Goal: Task Accomplishment & Management: Use online tool/utility

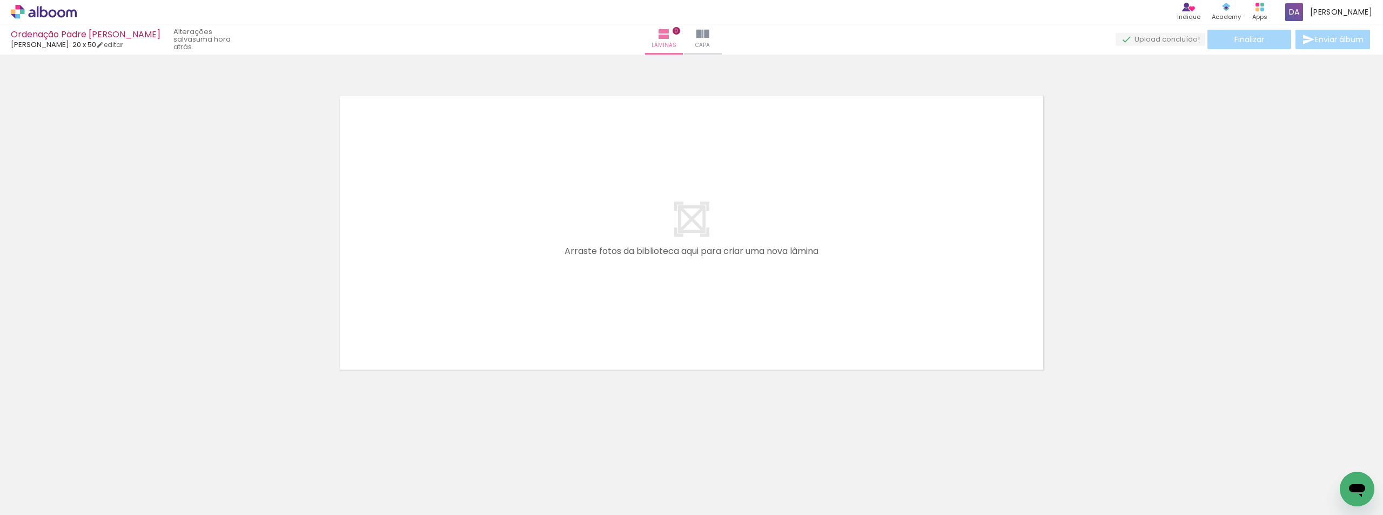
scroll to position [0, 3126]
click at [709, 40] on iron-icon at bounding box center [702, 34] width 13 height 13
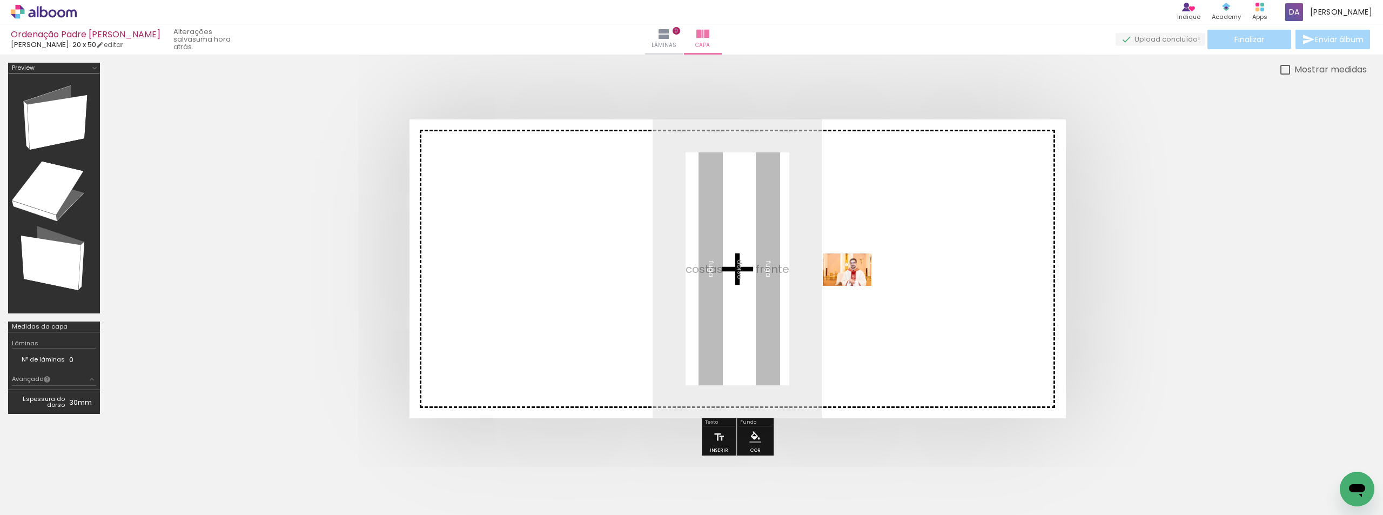
drag, startPoint x: 1292, startPoint y: 482, endPoint x: 855, endPoint y: 286, distance: 478.6
click at [855, 286] on quentale-workspace at bounding box center [691, 257] width 1383 height 515
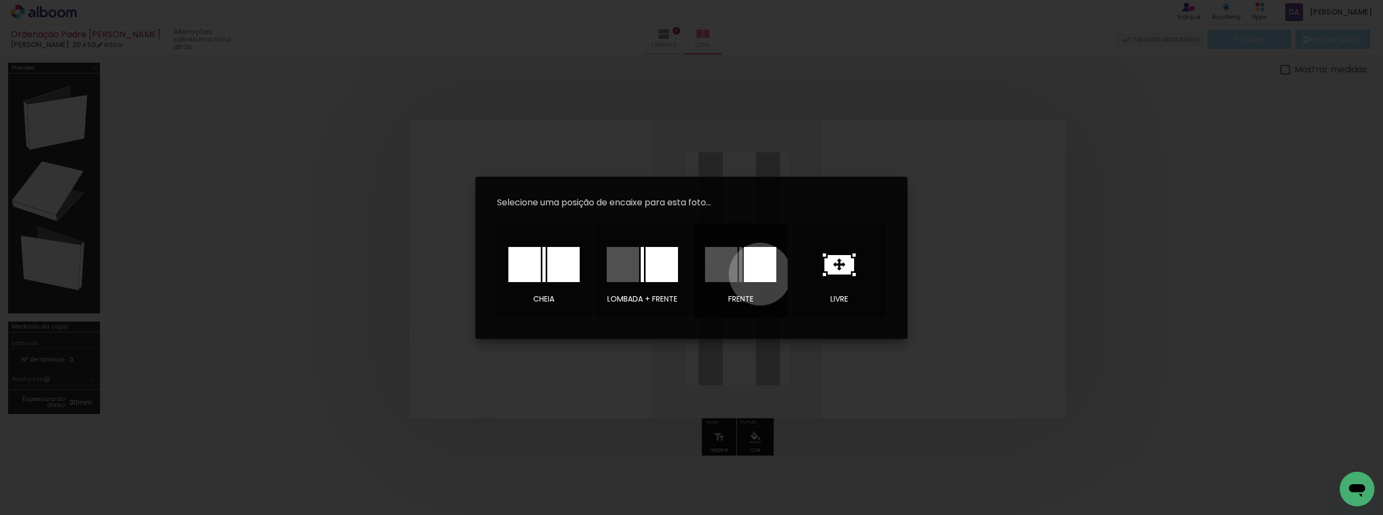
click at [760, 274] on div at bounding box center [760, 264] width 32 height 35
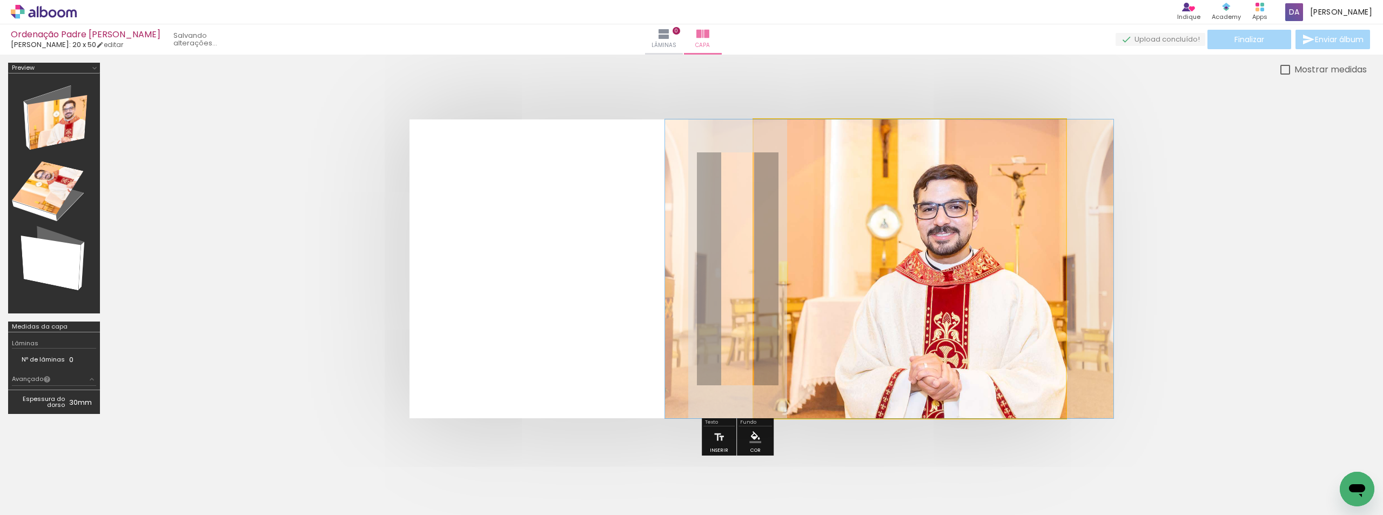
drag, startPoint x: 906, startPoint y: 300, endPoint x: 886, endPoint y: 296, distance: 20.6
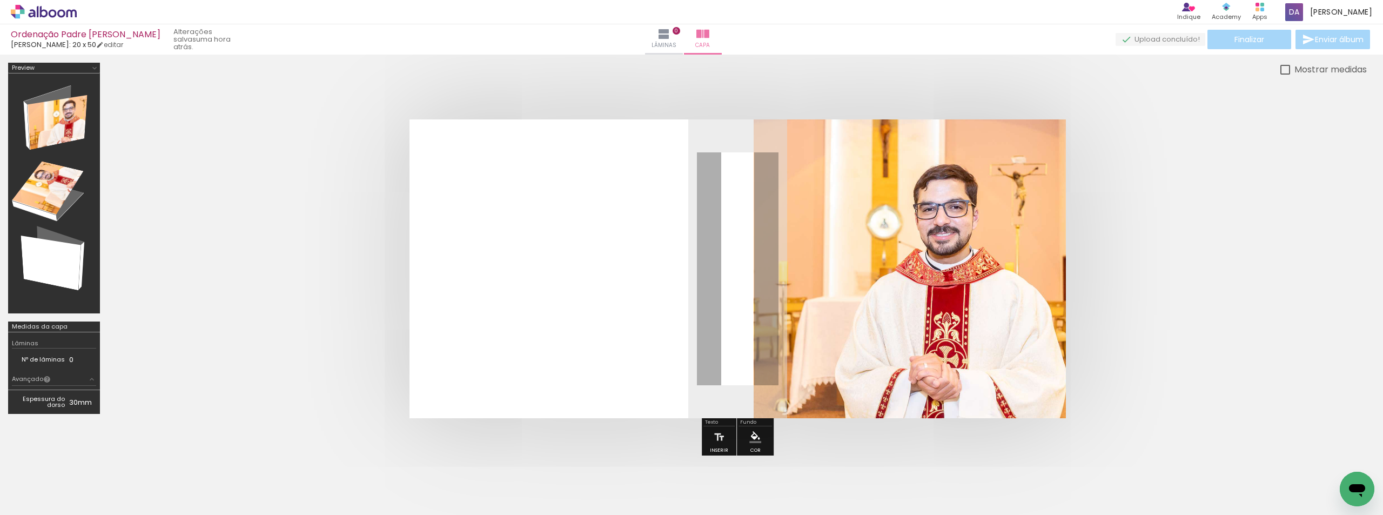
click at [610, 289] on quentale-layouter at bounding box center [738, 268] width 656 height 299
click at [753, 435] on iron-icon "color picker" at bounding box center [755, 437] width 12 height 12
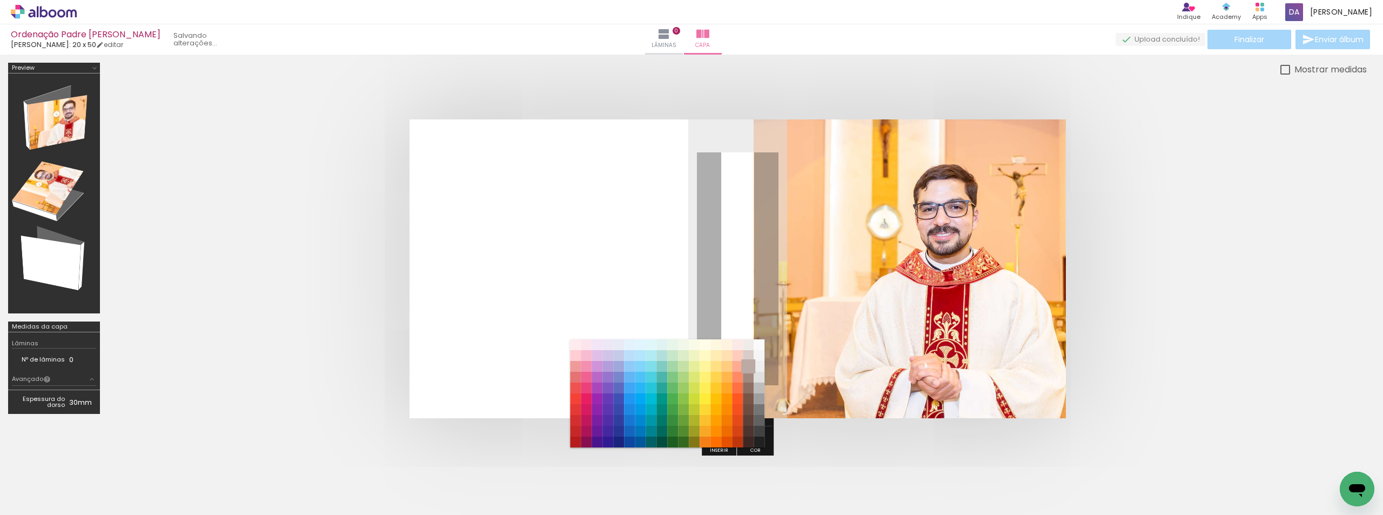
click at [749, 368] on paper-item "#bcaaa4" at bounding box center [748, 366] width 11 height 11
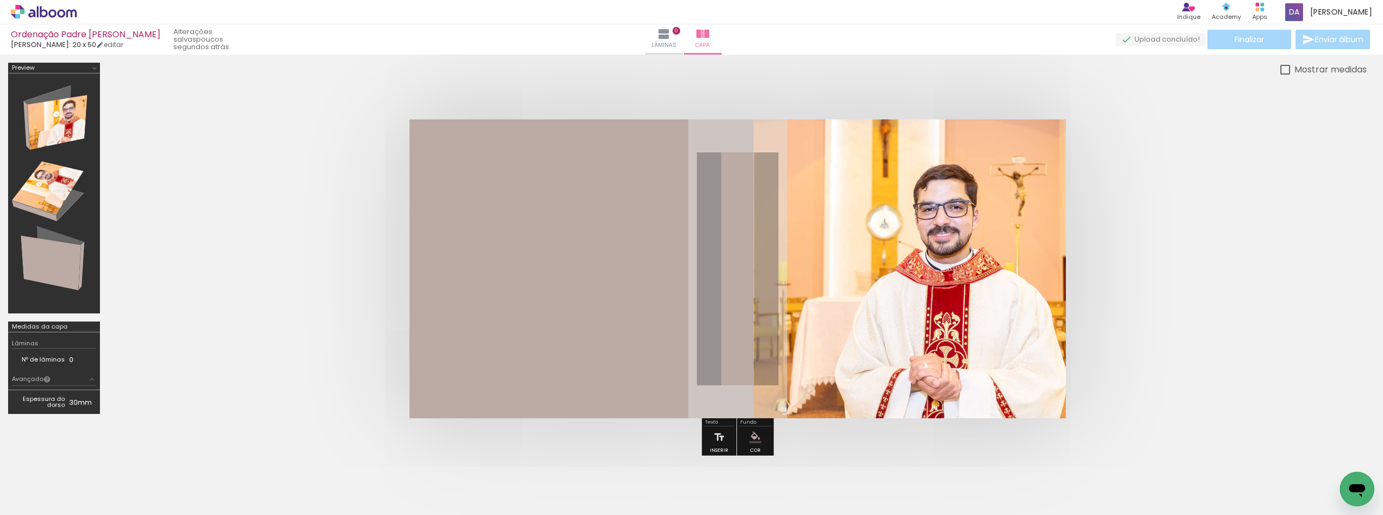
click at [758, 438] on iron-icon "color picker" at bounding box center [755, 437] width 12 height 12
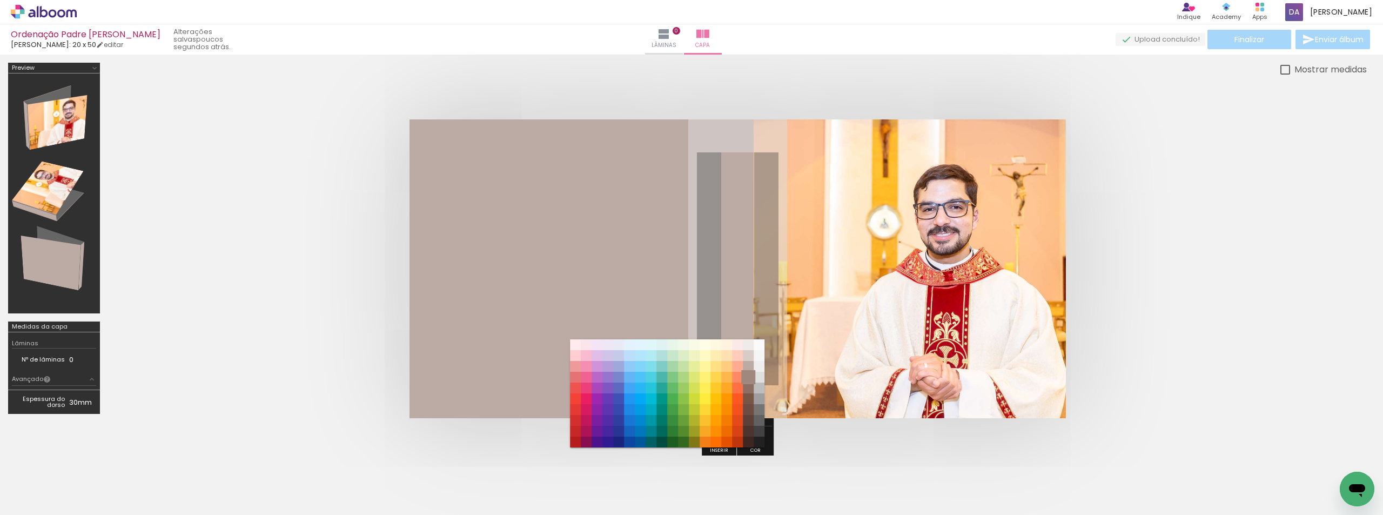
click at [750, 379] on paper-item "#a1887f" at bounding box center [748, 377] width 11 height 11
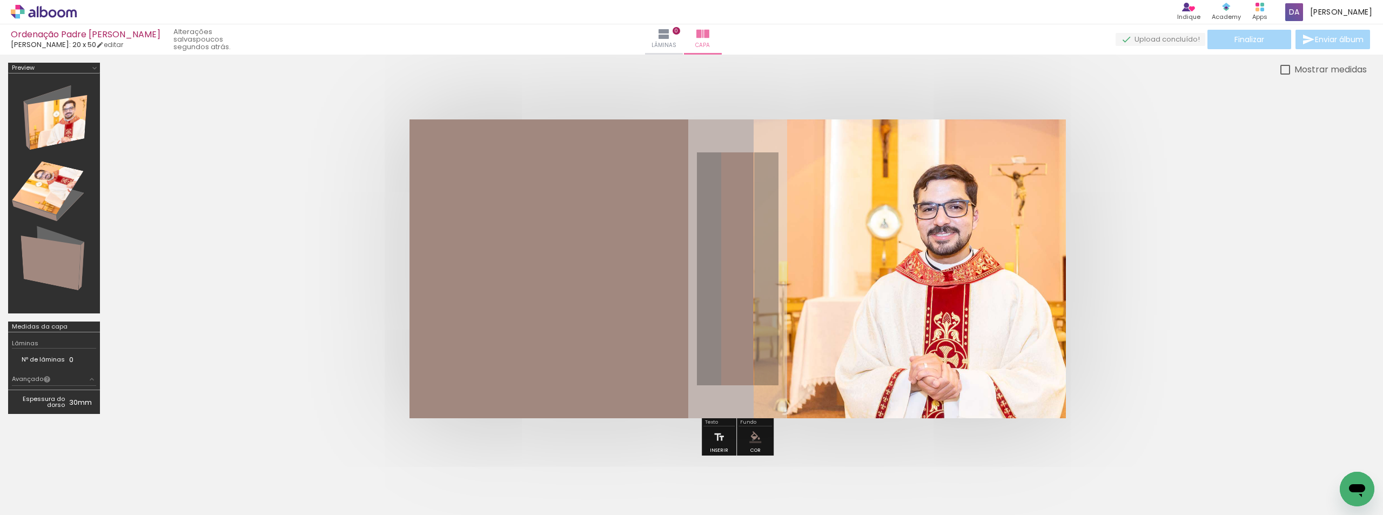
click at [752, 440] on iron-icon "color picker" at bounding box center [755, 437] width 12 height 12
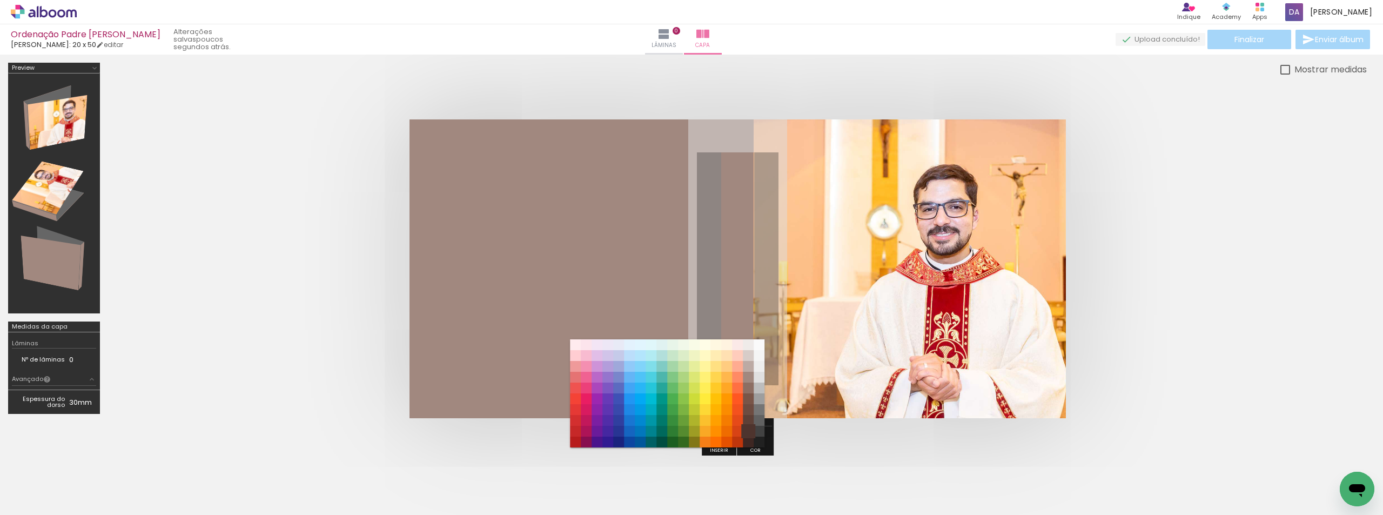
click at [745, 430] on paper-item "#4e342e" at bounding box center [748, 431] width 11 height 11
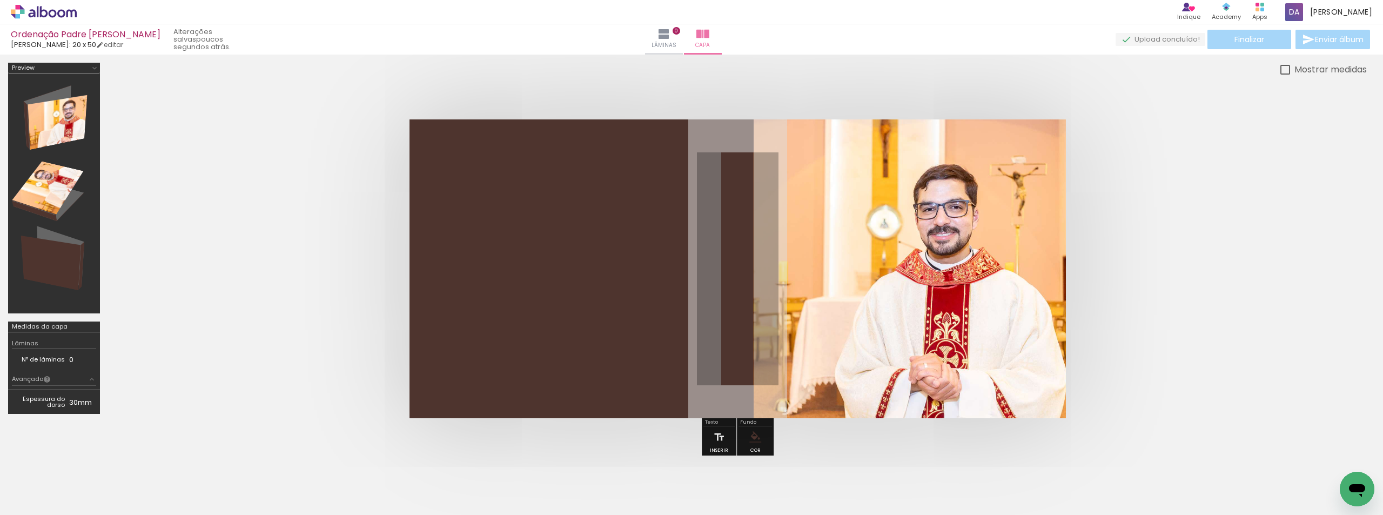
click at [746, 430] on paper-menu-button "#ffebee #ffcdd2 #ef9a9a #e57373 #ef5350 #f44336 #e53935 #d32f2f #c62828 #b71c1c…" at bounding box center [755, 437] width 21 height 21
click at [749, 434] on iron-icon "color picker" at bounding box center [755, 437] width 12 height 12
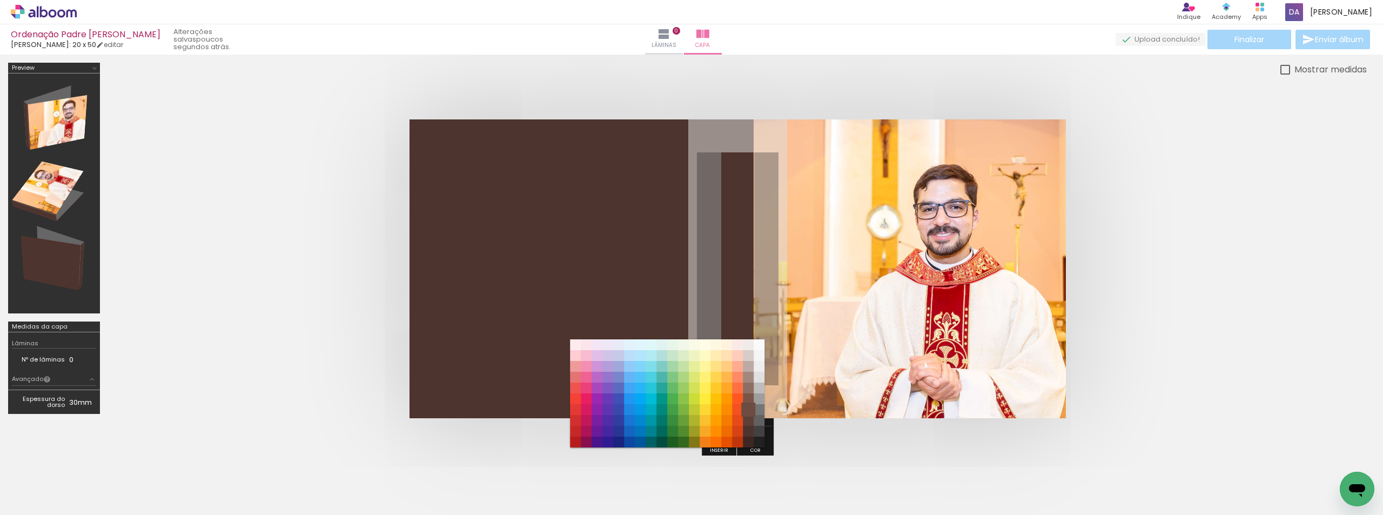
click at [748, 411] on paper-item "#6d4c41" at bounding box center [748, 409] width 11 height 11
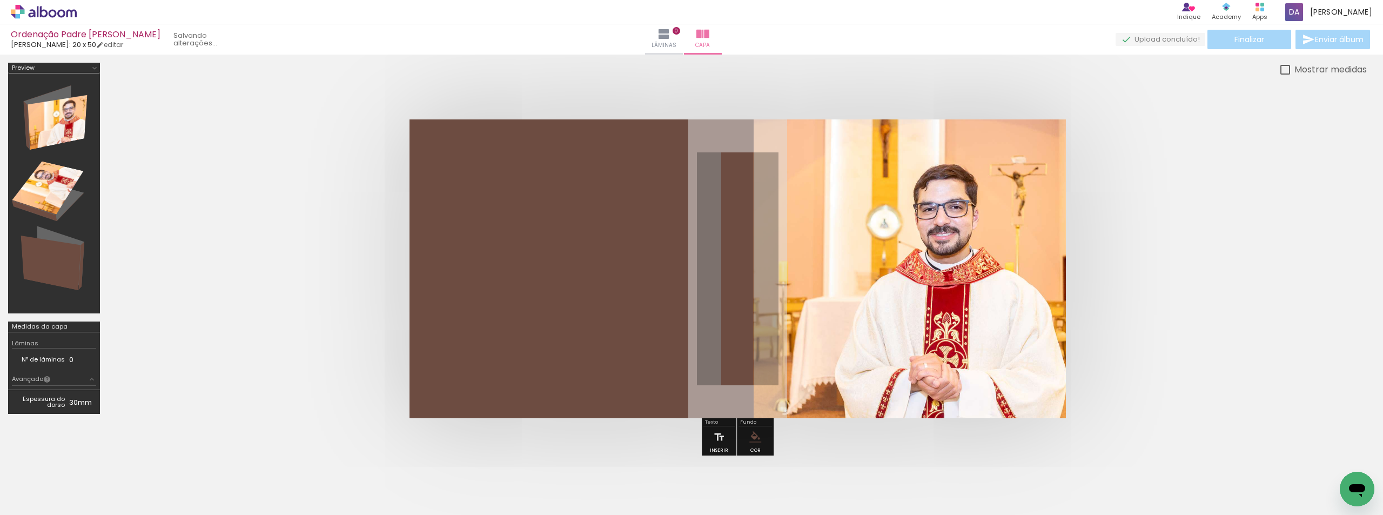
click at [1310, 335] on quentale-cover at bounding box center [737, 268] width 1172 height 299
click at [719, 433] on iron-icon at bounding box center [719, 437] width 12 height 22
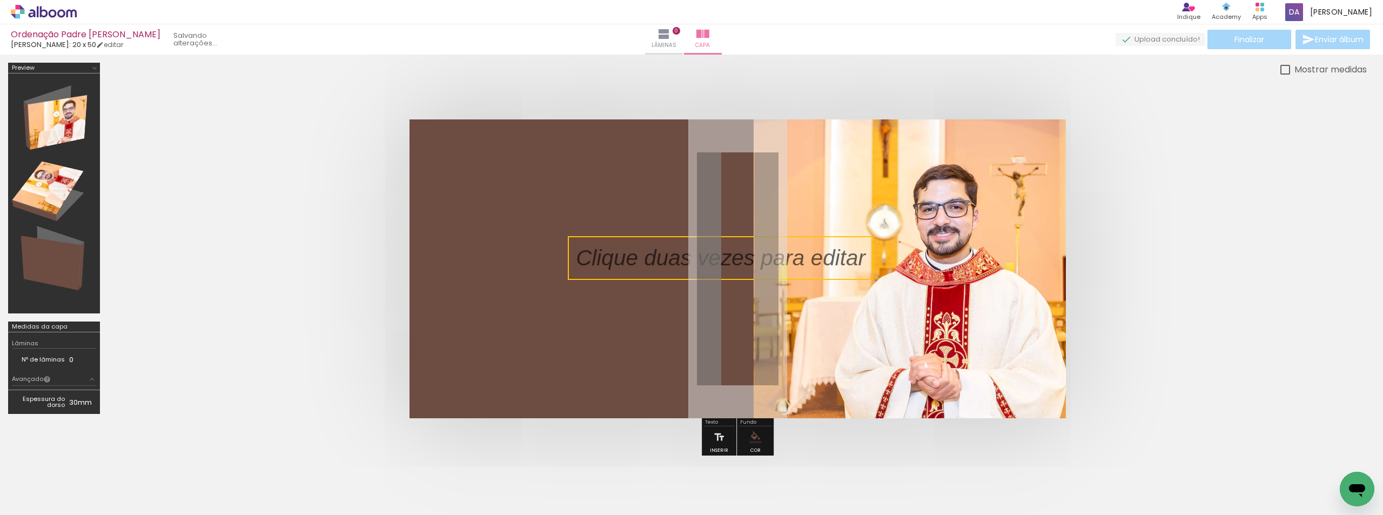
click at [835, 258] on quentale-selection at bounding box center [721, 258] width 306 height 44
type input "Sans Serif"
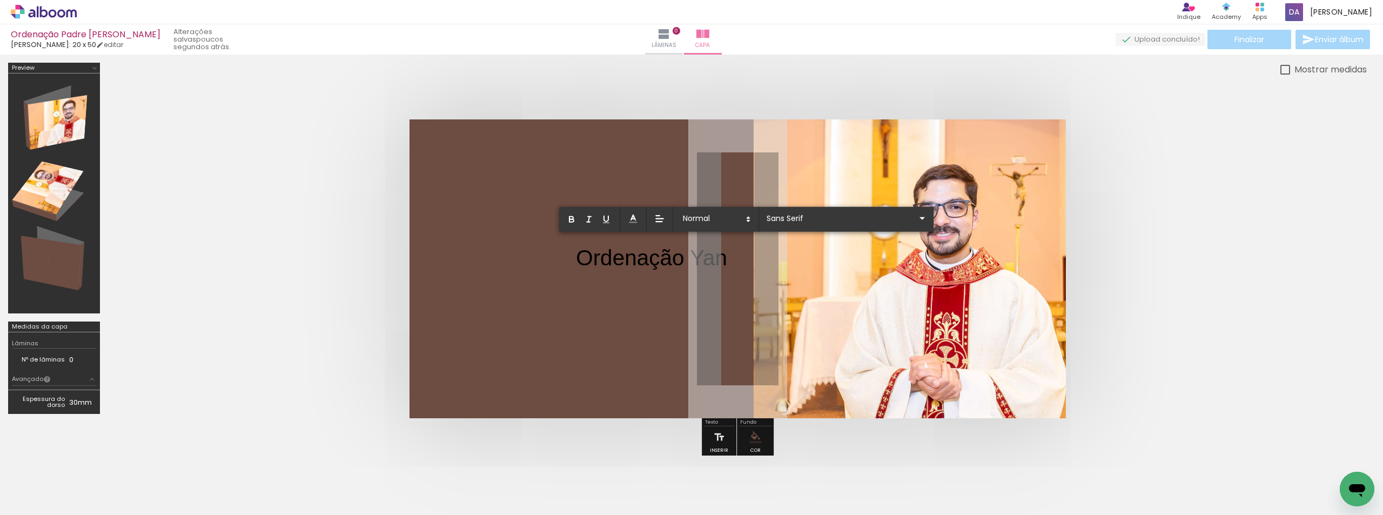
drag, startPoint x: 577, startPoint y: 256, endPoint x: 728, endPoint y: 254, distance: 150.7
click at [728, 254] on album-spread at bounding box center [738, 268] width 656 height 299
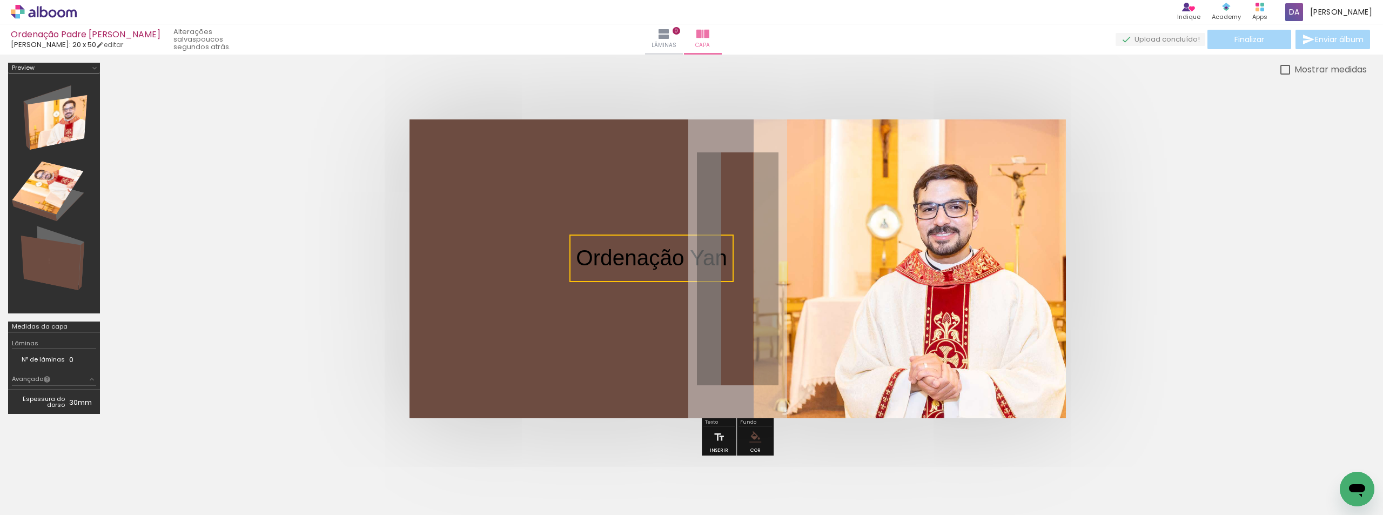
click at [710, 261] on quentale-selection at bounding box center [651, 258] width 164 height 48
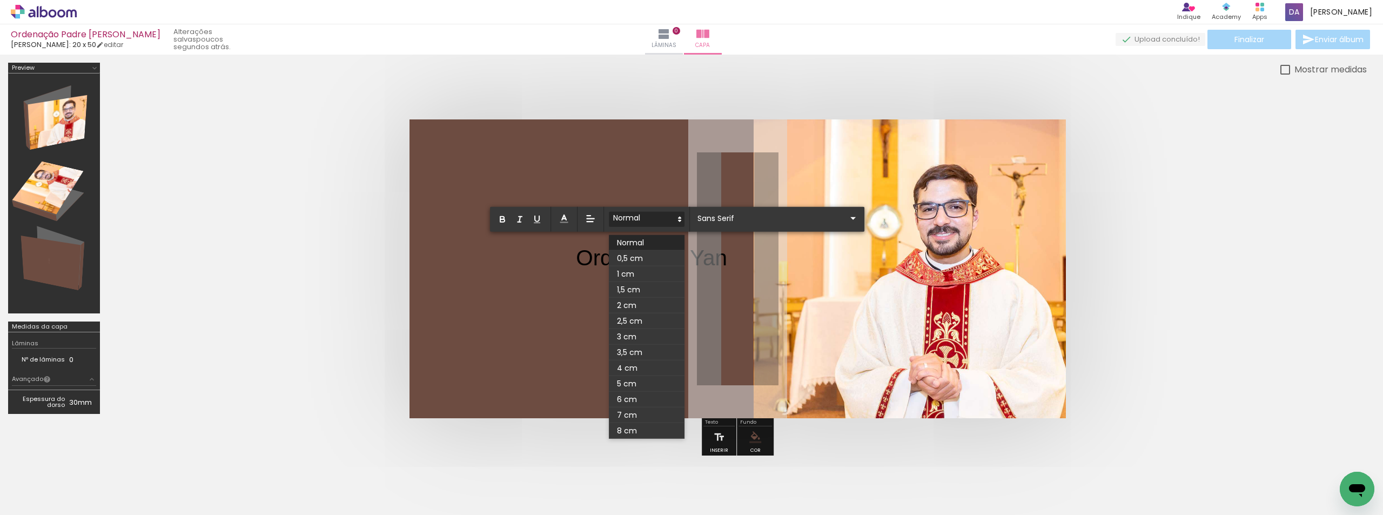
click at [670, 219] on span at bounding box center [647, 219] width 76 height 15
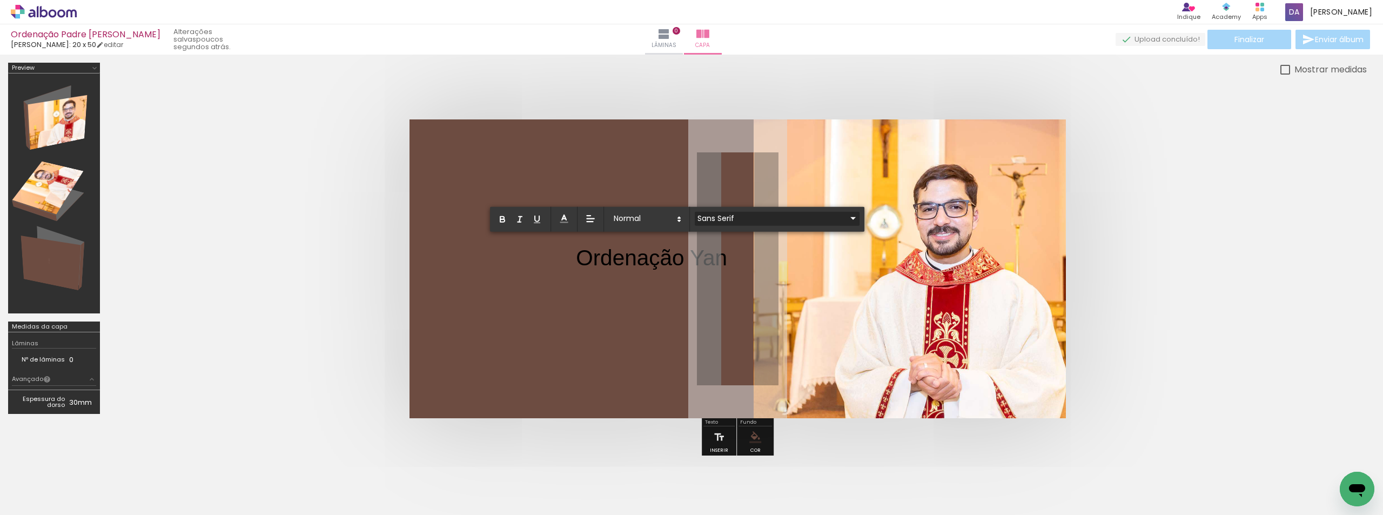
click at [761, 218] on input "Sans Serif" at bounding box center [771, 217] width 152 height 11
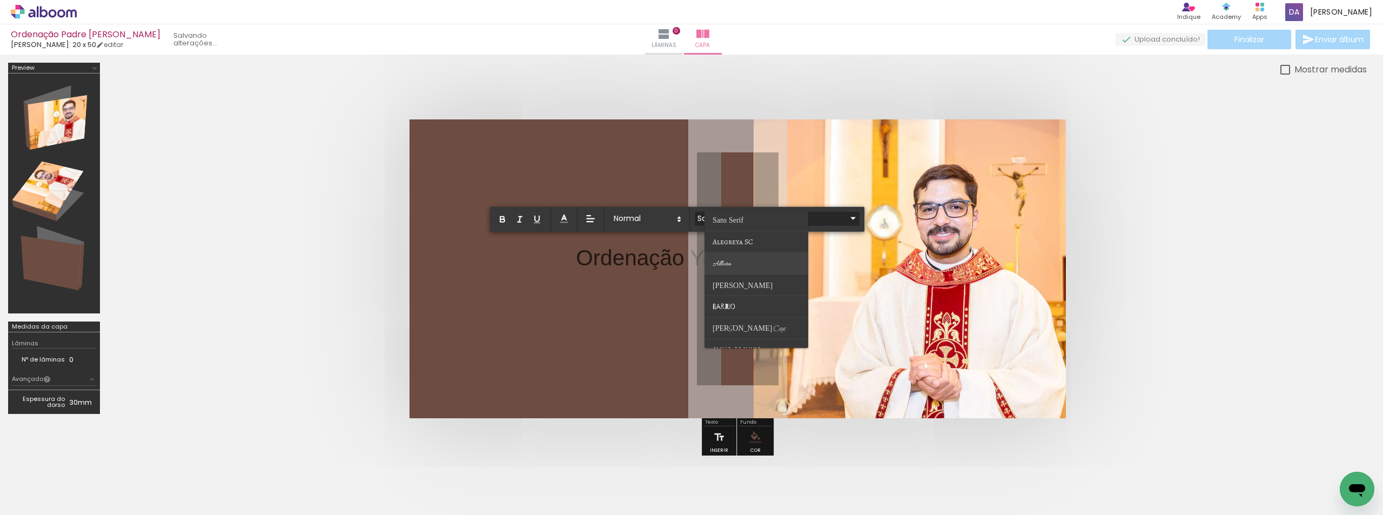
click at [744, 260] on paper-item at bounding box center [757, 264] width 104 height 22
type input "Allura"
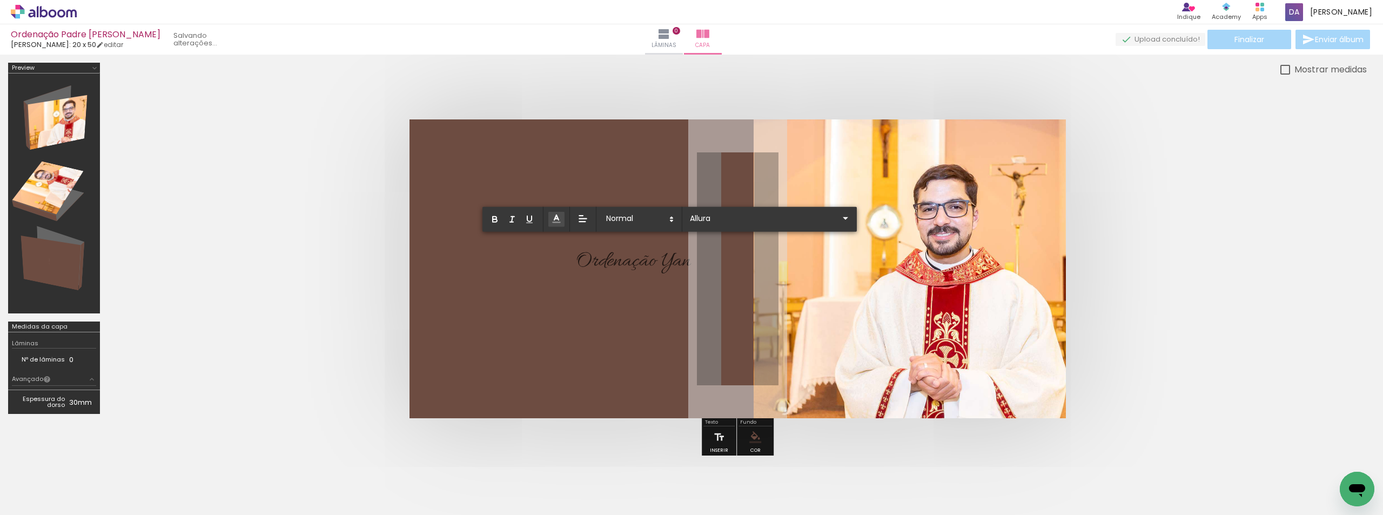
click at [557, 216] on polyline at bounding box center [556, 217] width 4 height 5
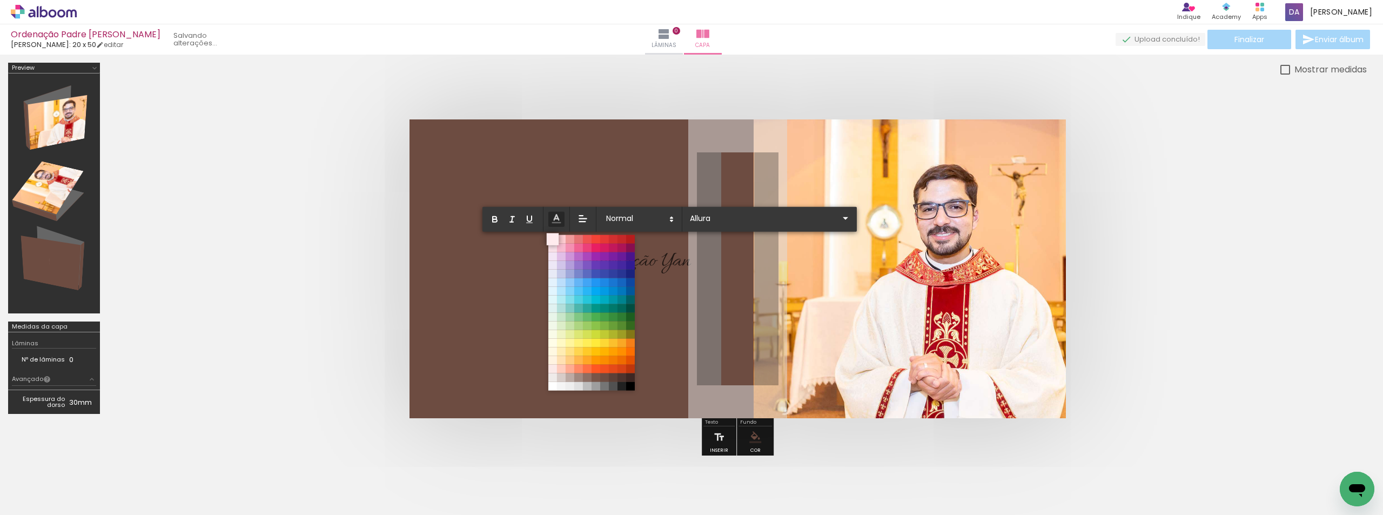
click at [553, 242] on span at bounding box center [553, 239] width 12 height 12
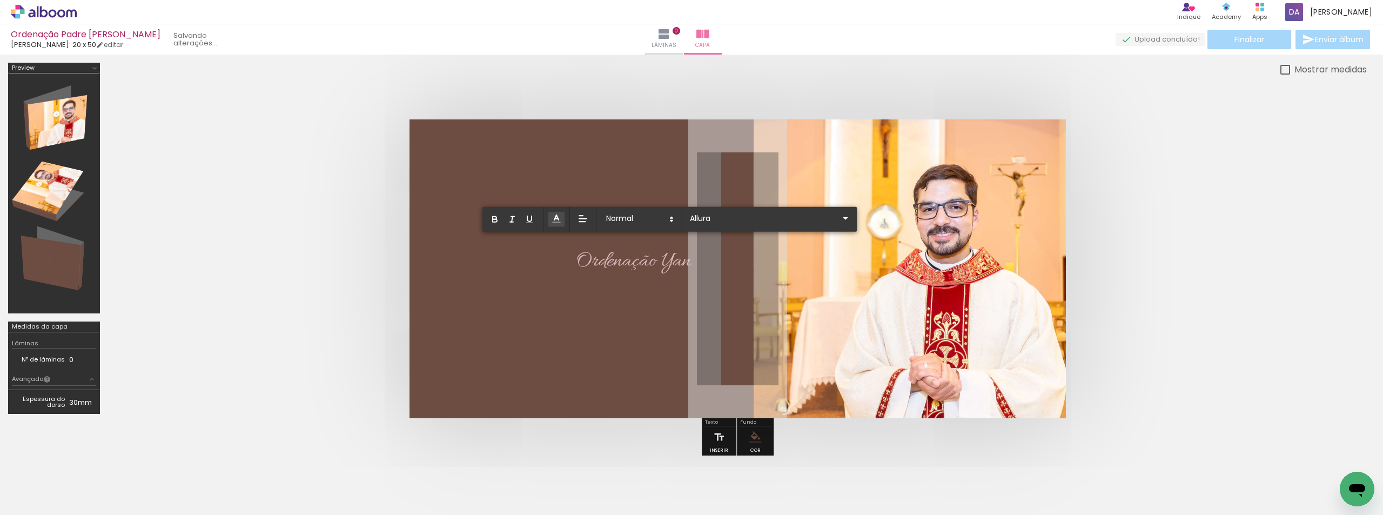
click at [639, 256] on span "Ordenação Yan" at bounding box center [633, 261] width 115 height 27
click at [639, 287] on quentale-layouter at bounding box center [738, 268] width 656 height 299
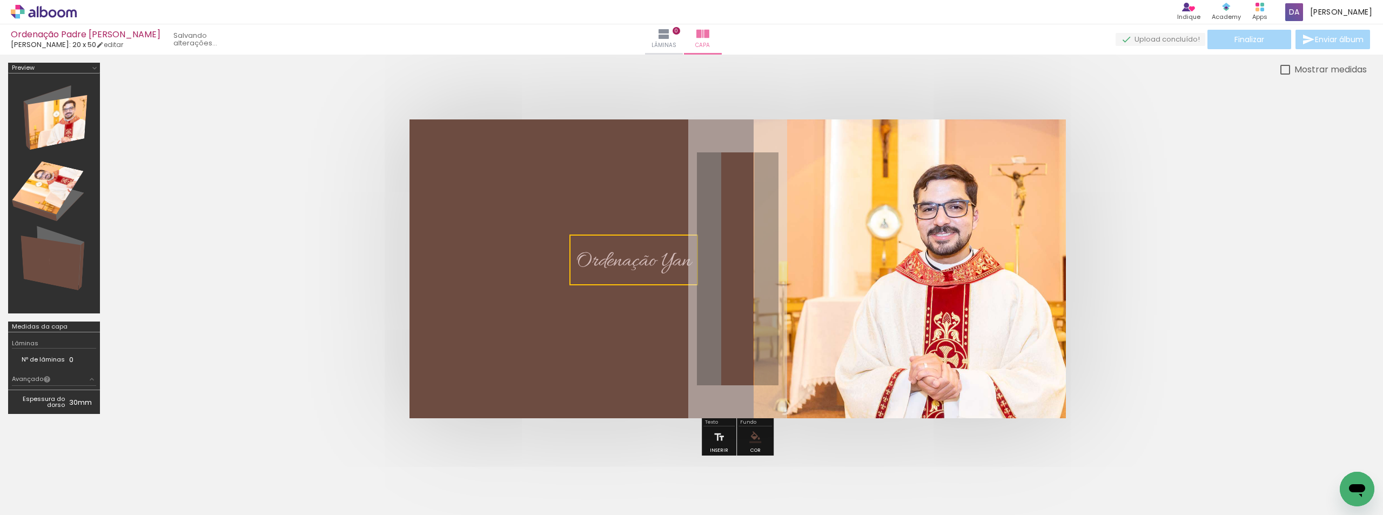
click at [641, 260] on quentale-selection at bounding box center [633, 259] width 129 height 51
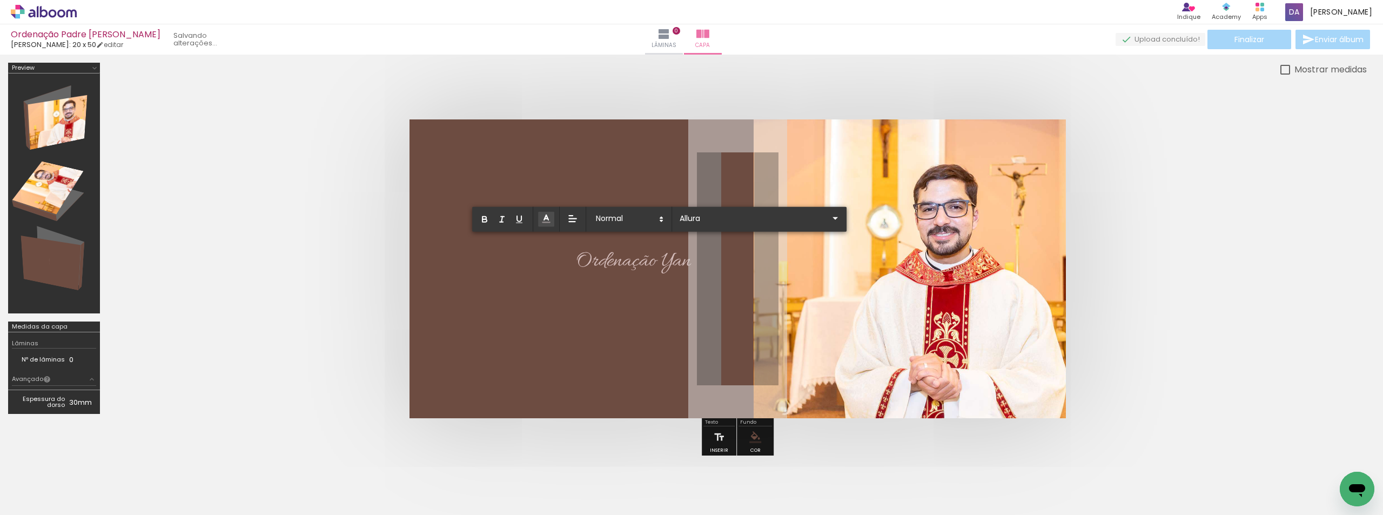
click at [632, 284] on quentale-layouter at bounding box center [738, 268] width 656 height 299
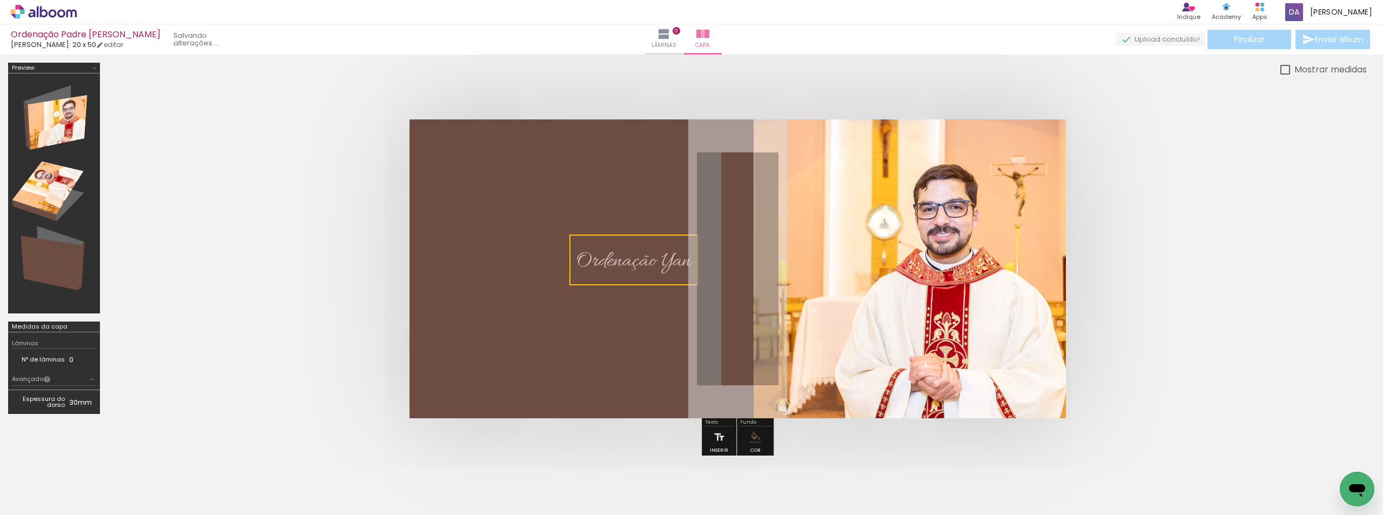
click at [689, 284] on quentale-selection at bounding box center [633, 259] width 129 height 51
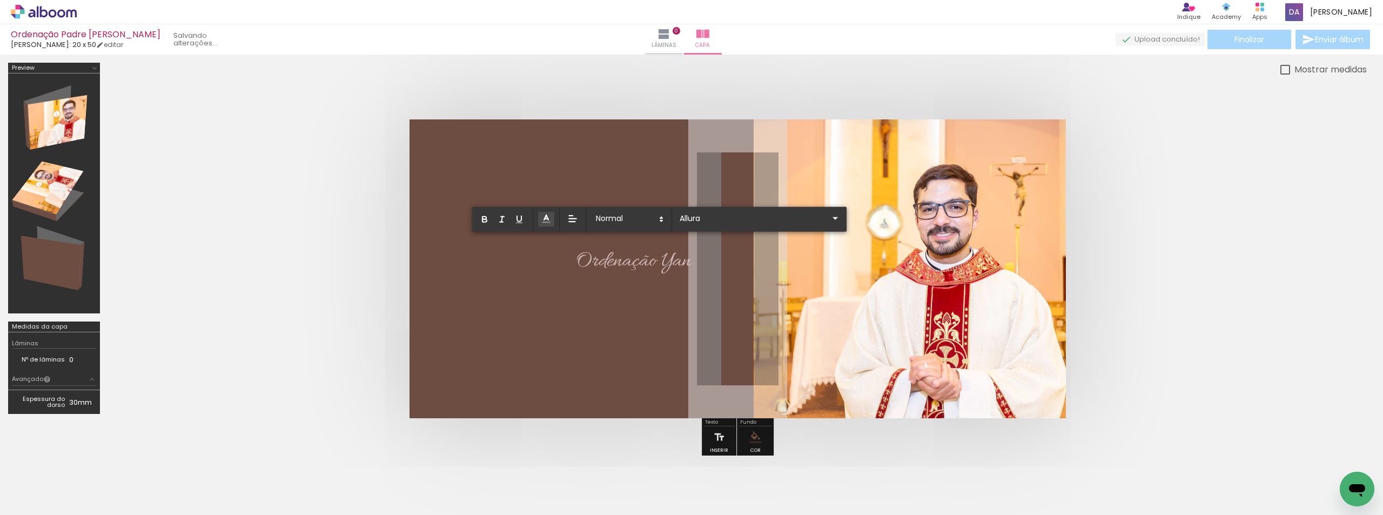
click at [701, 278] on quentale-layouter at bounding box center [738, 268] width 656 height 299
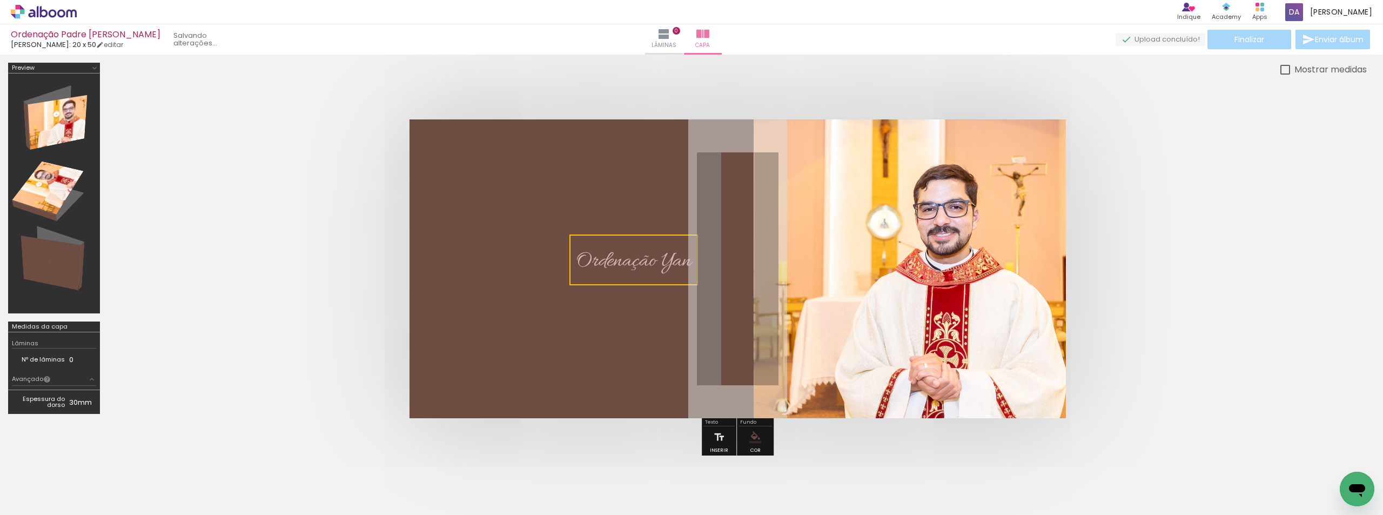
click at [696, 236] on quentale-selection at bounding box center [633, 259] width 129 height 51
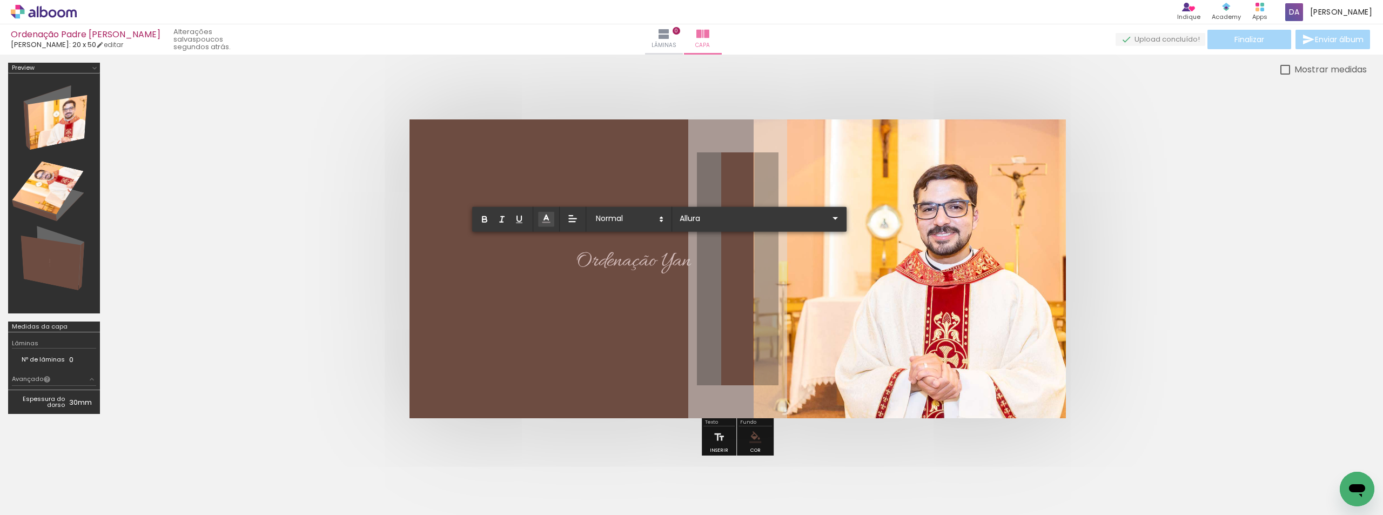
click at [696, 236] on quentale-layouter at bounding box center [738, 268] width 656 height 299
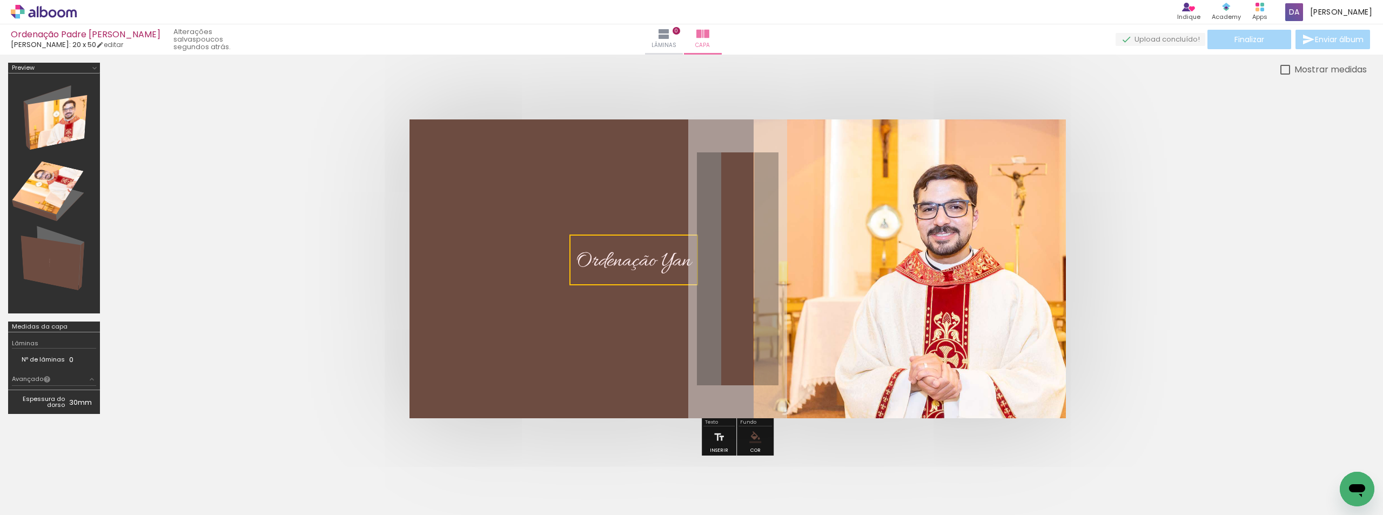
click at [652, 313] on quentale-layouter at bounding box center [738, 268] width 656 height 299
click at [652, 312] on quentale-layouter at bounding box center [738, 268] width 656 height 299
click at [644, 282] on div "Ordenação Yan" at bounding box center [633, 260] width 131 height 48
drag, startPoint x: 644, startPoint y: 291, endPoint x: 568, endPoint y: 266, distance: 80.3
click at [568, 266] on quentale-layouter at bounding box center [738, 268] width 656 height 299
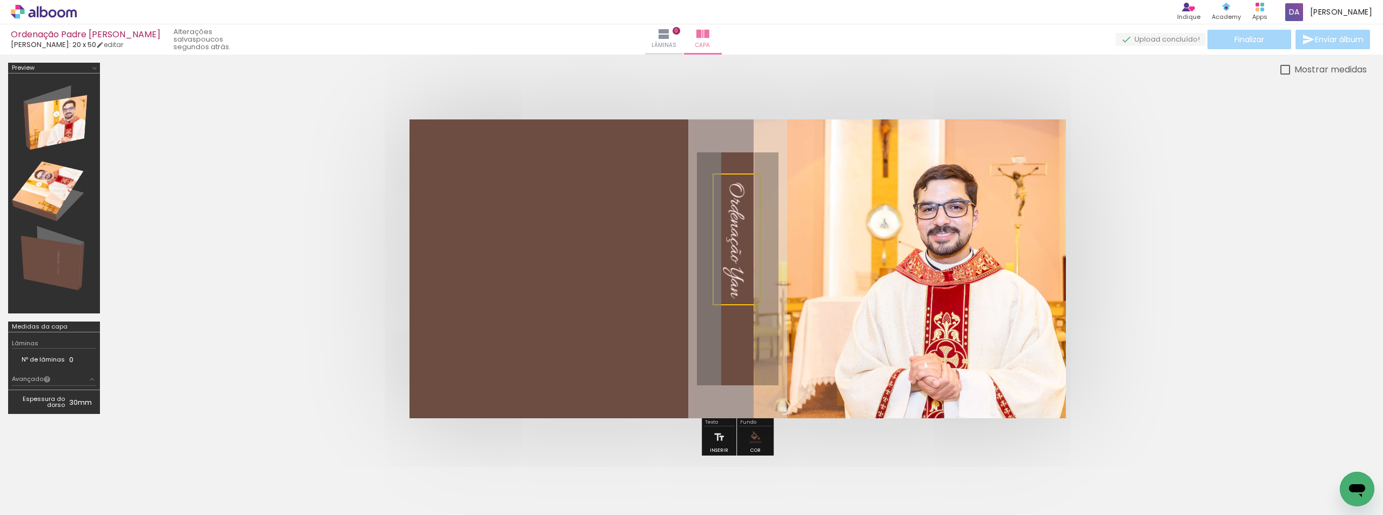
drag, startPoint x: 630, startPoint y: 263, endPoint x: 733, endPoint y: 242, distance: 104.7
click at [733, 242] on quentale-selection at bounding box center [737, 239] width 48 height 132
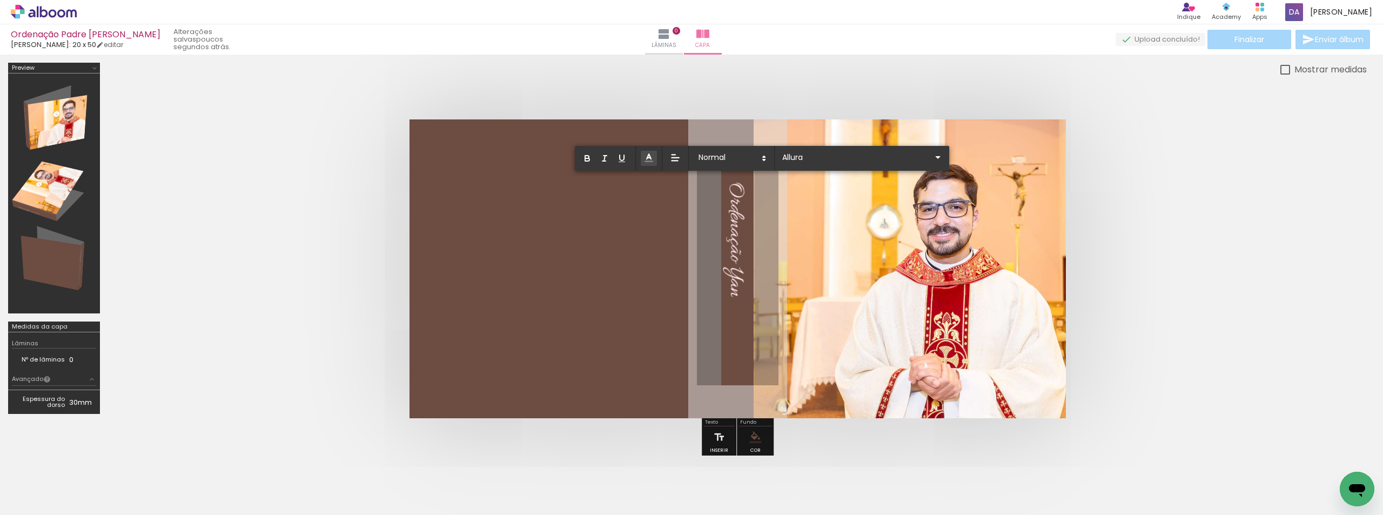
drag, startPoint x: 728, startPoint y: 184, endPoint x: 734, endPoint y: 296, distance: 112.0
click at [734, 296] on span "Ordenação Yan" at bounding box center [734, 239] width 27 height 115
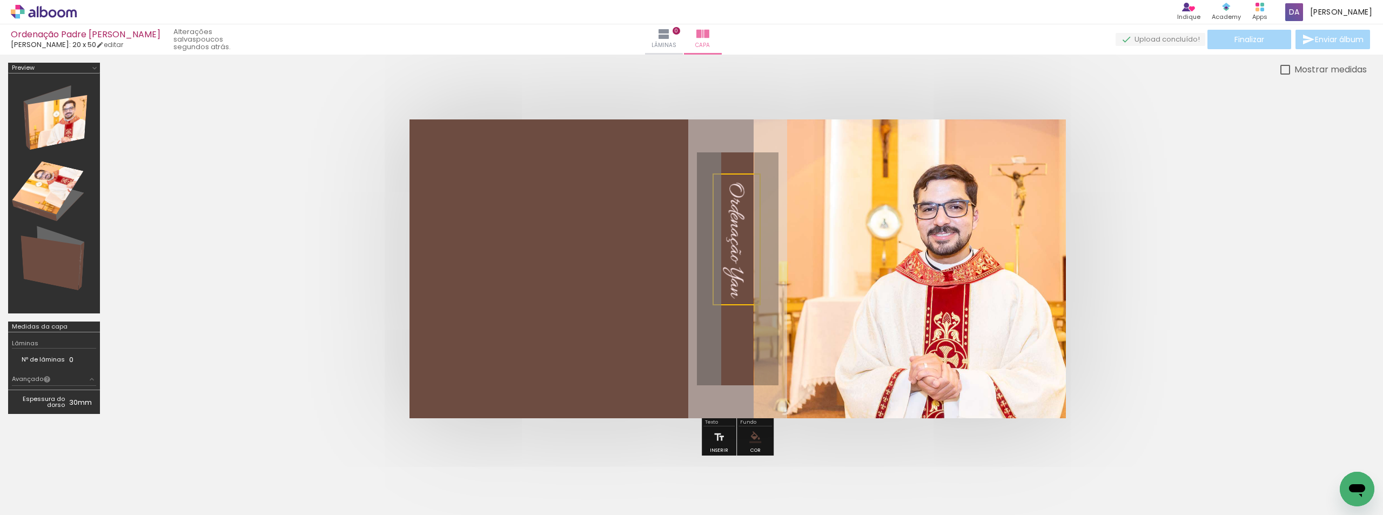
click at [732, 207] on quentale-selection at bounding box center [737, 239] width 48 height 132
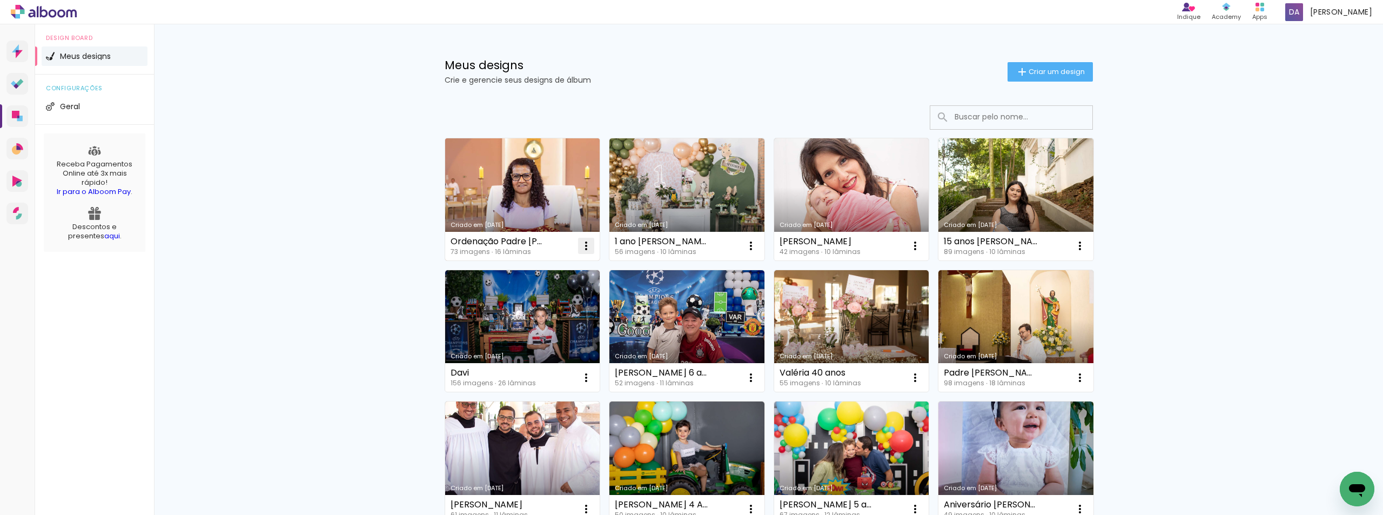
click at [582, 249] on iron-icon at bounding box center [586, 245] width 13 height 13
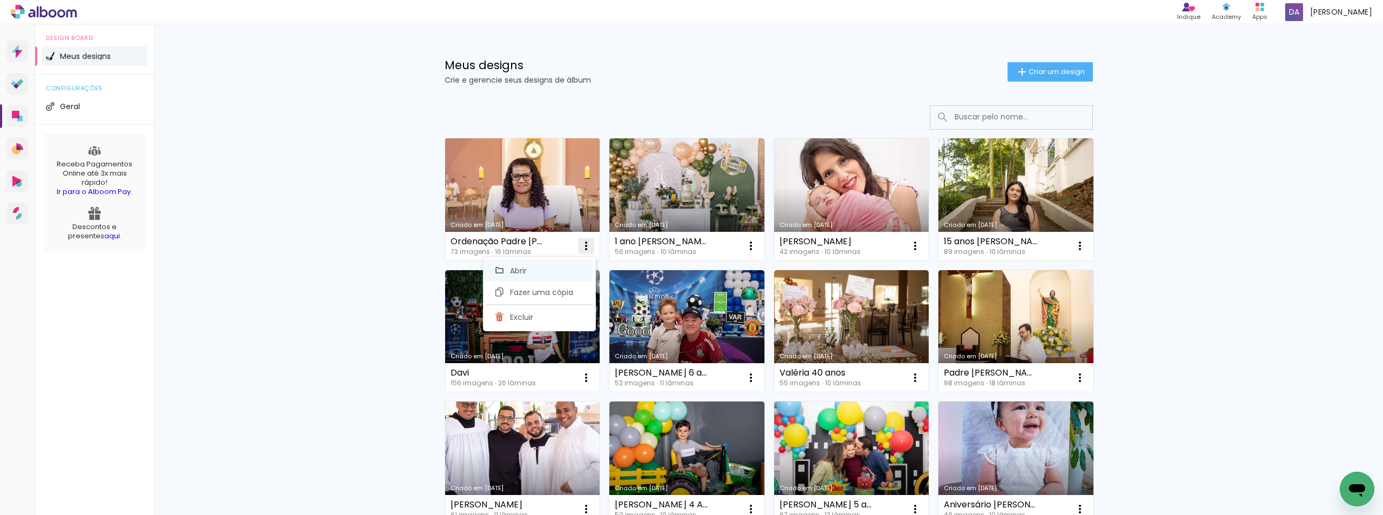
click at [515, 267] on span "Abrir" at bounding box center [518, 271] width 17 height 8
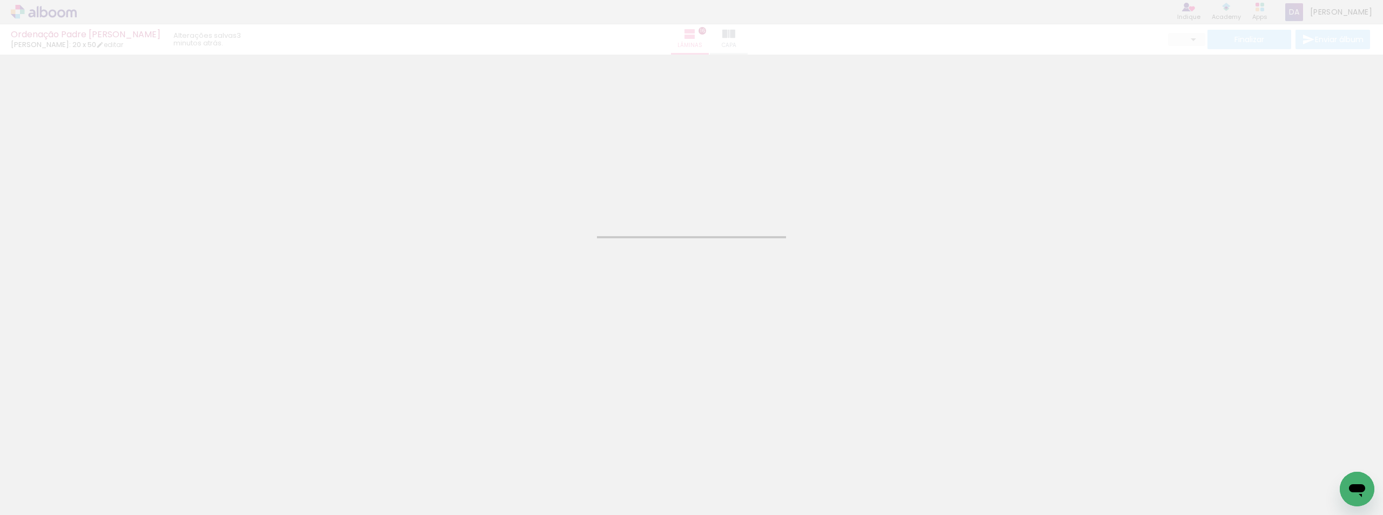
type input "JPG"
type input "Alta, 300 DPI"
